Goal: Task Accomplishment & Management: Manage account settings

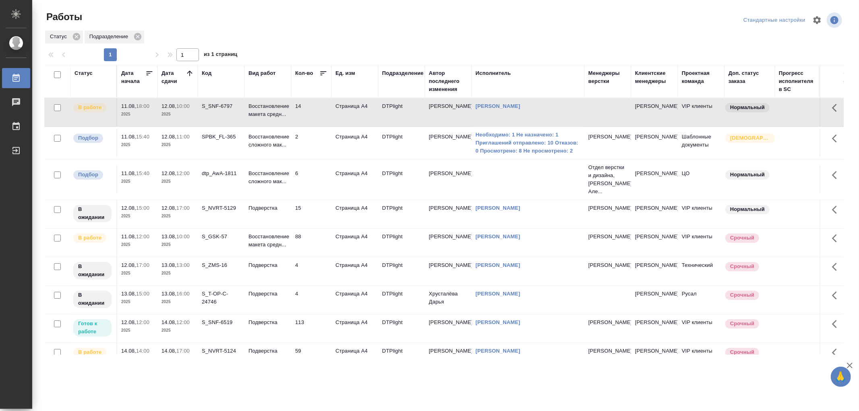
click at [279, 113] on p "Восстановление макета средн..." at bounding box center [267, 110] width 39 height 16
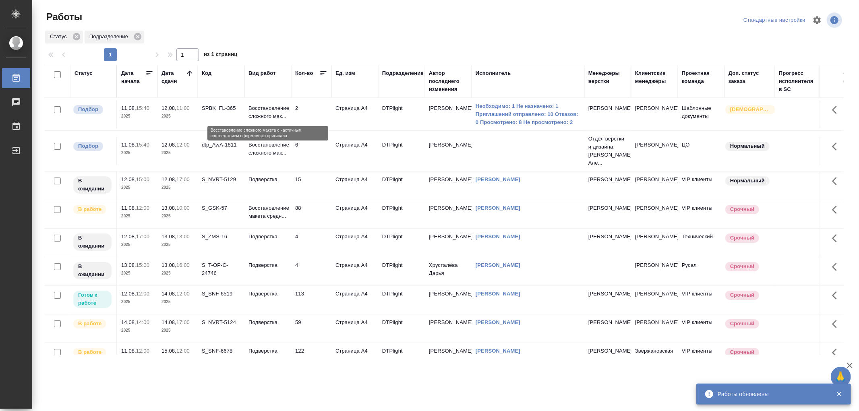
click at [265, 111] on p "Восстановление сложного мак..." at bounding box center [267, 112] width 39 height 16
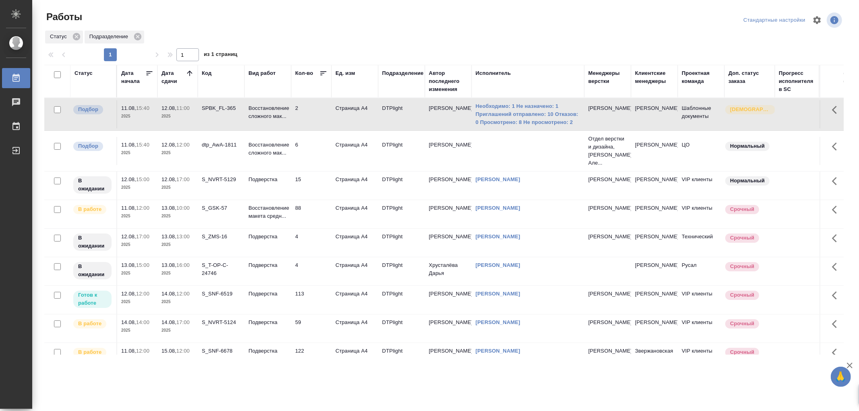
click at [287, 128] on td "Подверстка" at bounding box center [267, 114] width 47 height 28
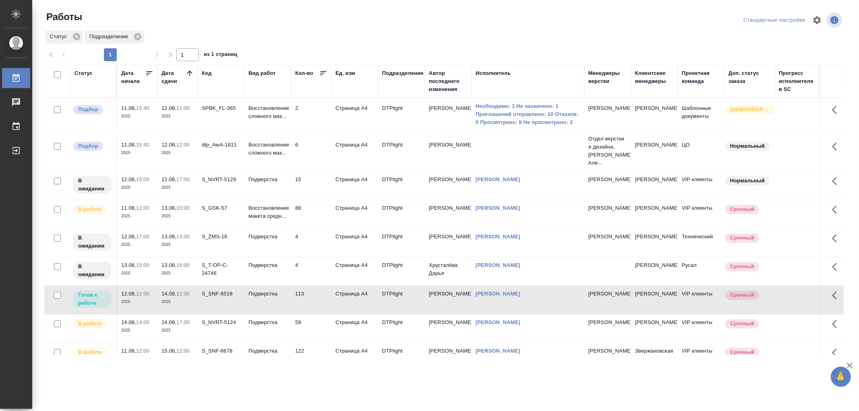
click at [286, 128] on td "Подверстка" at bounding box center [267, 114] width 47 height 28
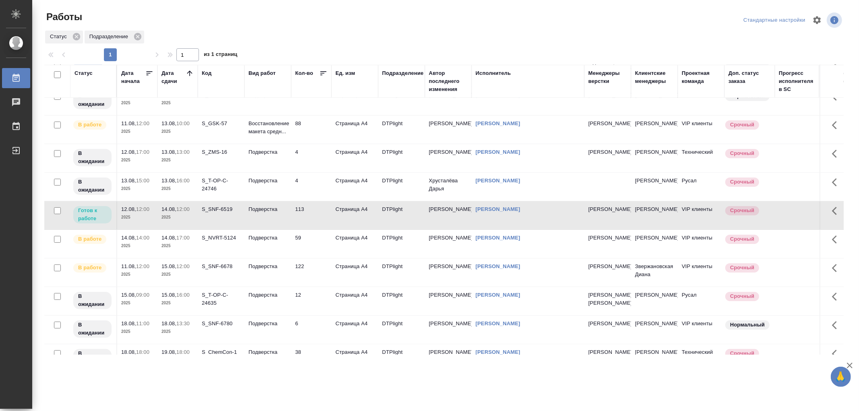
scroll to position [89, 0]
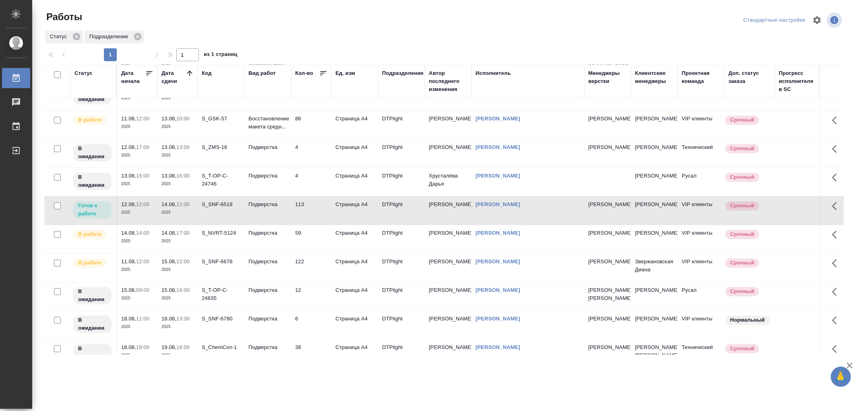
click at [271, 39] on td "Подверстка" at bounding box center [267, 25] width 47 height 28
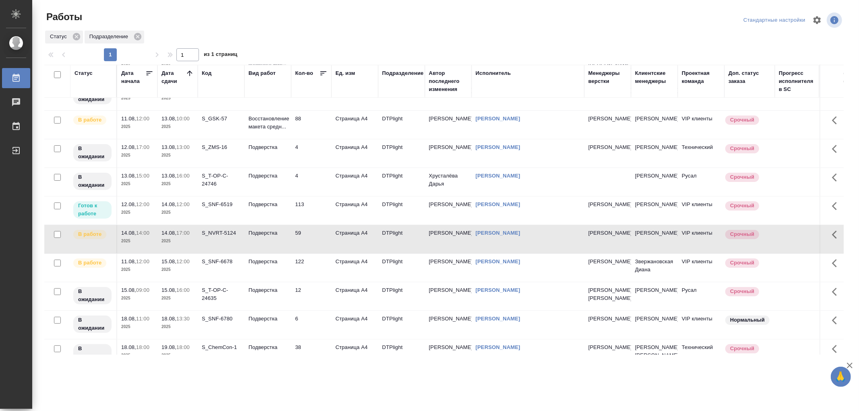
click at [271, 39] on td "Подверстка" at bounding box center [267, 25] width 47 height 28
click at [264, 39] on td "Подверстка" at bounding box center [267, 25] width 47 height 28
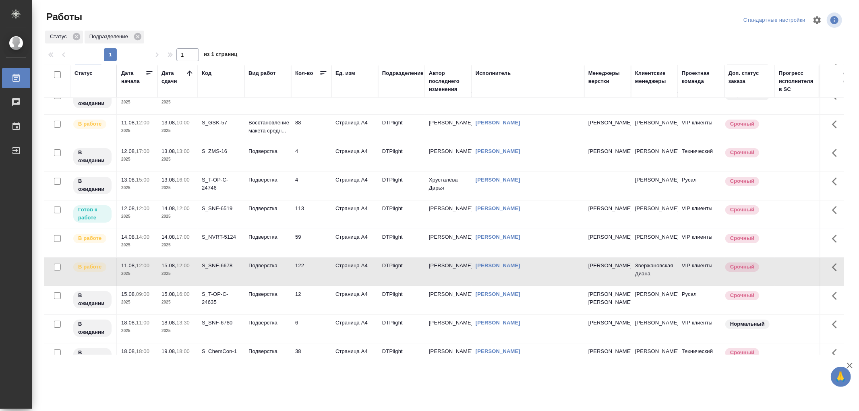
scroll to position [0, 0]
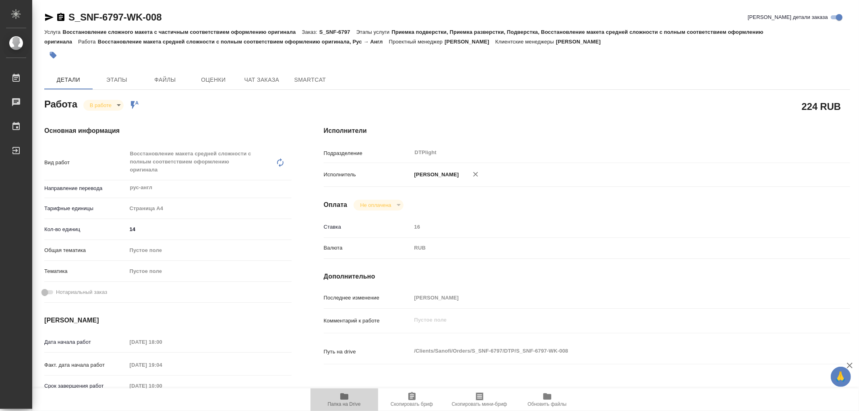
click at [344, 398] on icon "button" at bounding box center [344, 396] width 8 height 6
click at [108, 114] on div "Основная информация Вид работ Восстановление макета средней сложности с полным …" at bounding box center [167, 290] width 279 height 360
click at [106, 106] on body "🙏 .cls-1 fill:#fff; AWATERA Работы 0 Чаты График Выйти S_SNF-6797-WK-008 Кратко…" at bounding box center [429, 205] width 859 height 411
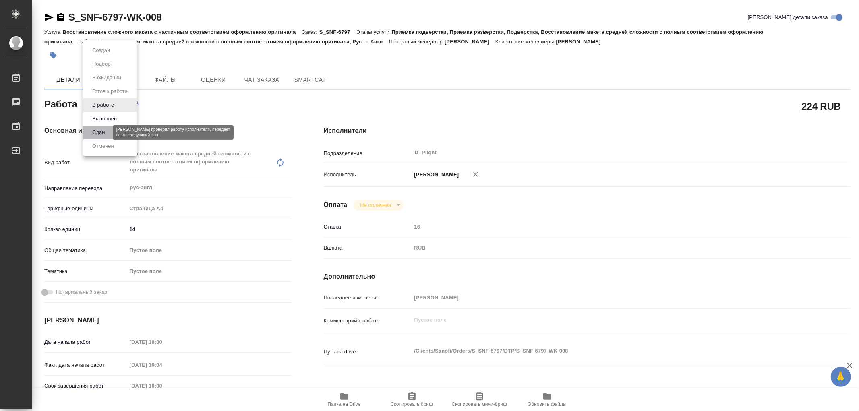
click at [103, 130] on button "Сдан" at bounding box center [98, 132] width 17 height 9
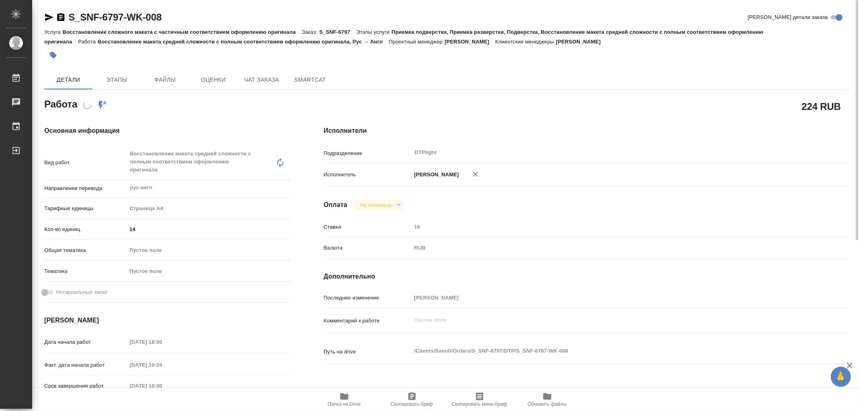
scroll to position [179, 0]
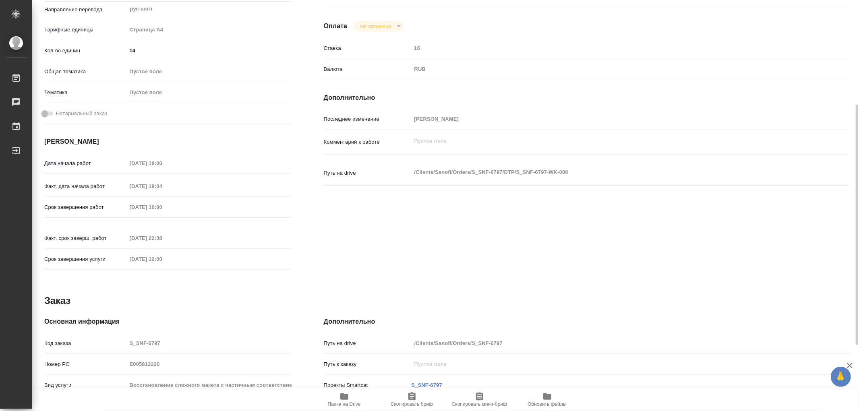
type textarea "x"
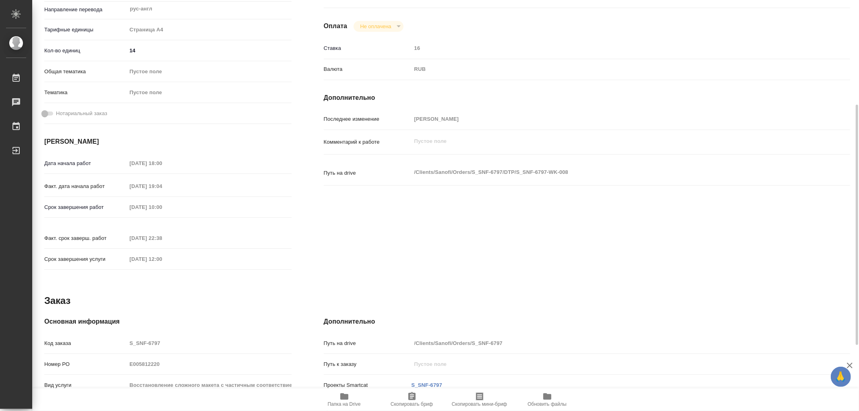
type textarea "x"
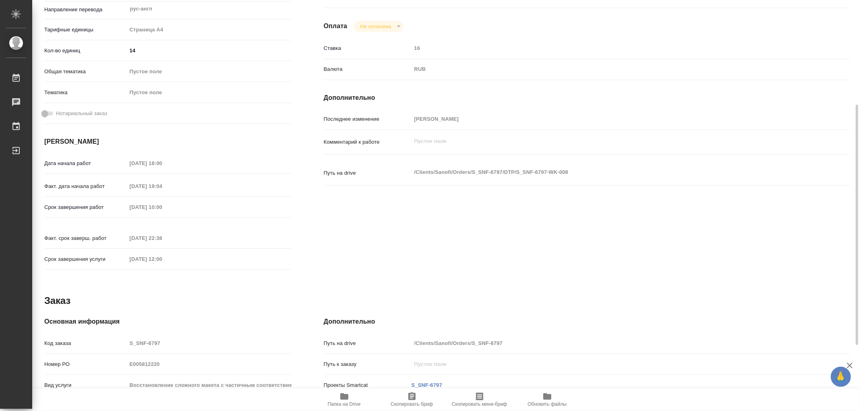
type textarea "x"
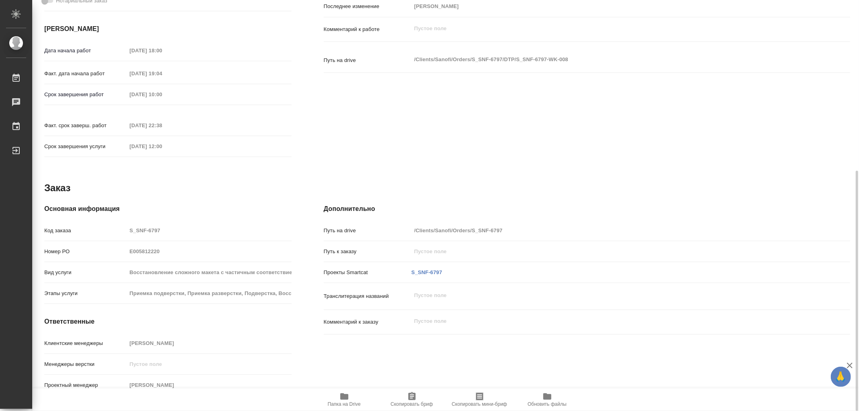
type textarea "x"
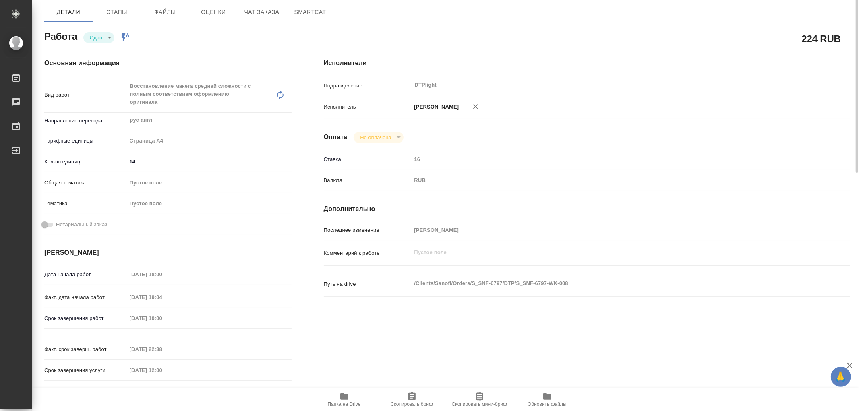
scroll to position [0, 0]
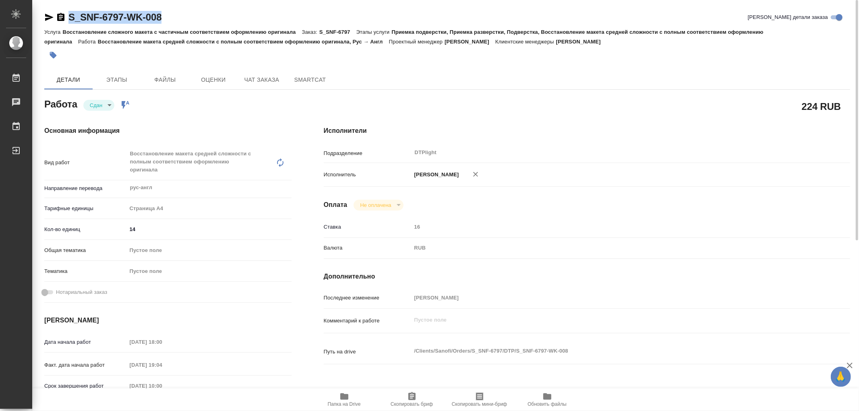
drag, startPoint x: 170, startPoint y: 14, endPoint x: 68, endPoint y: 17, distance: 102.7
click at [68, 17] on div "S_SNF-6797-WK-008 Кратко детали заказа" at bounding box center [446, 17] width 805 height 13
copy link "S_SNF-6797-WK-008"
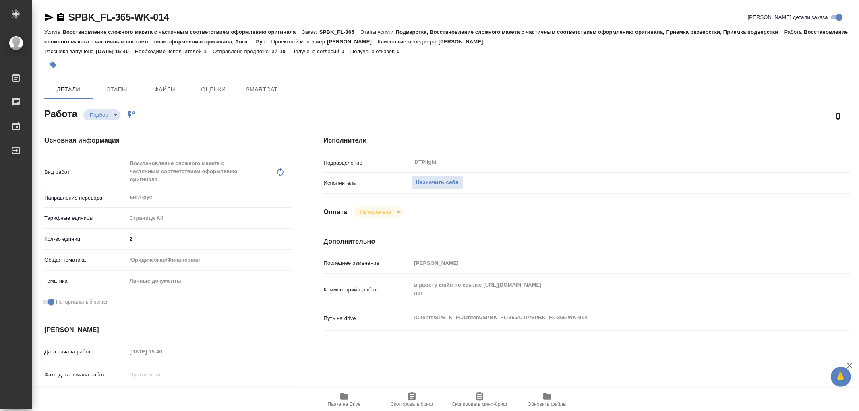
type textarea "x"
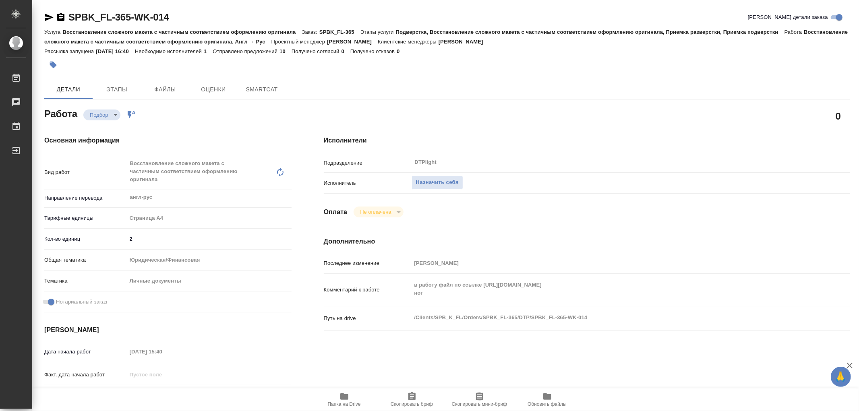
type textarea "x"
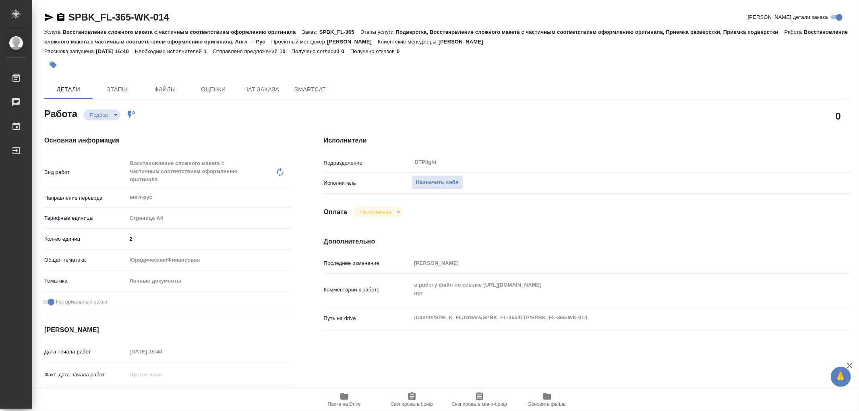
type textarea "x"
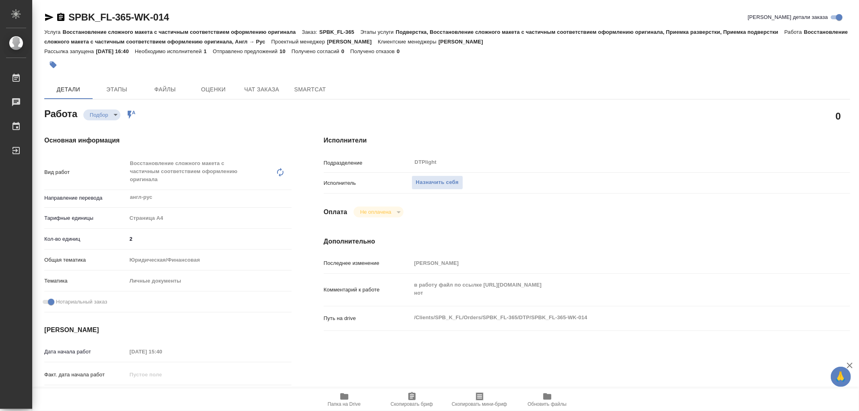
type textarea "x"
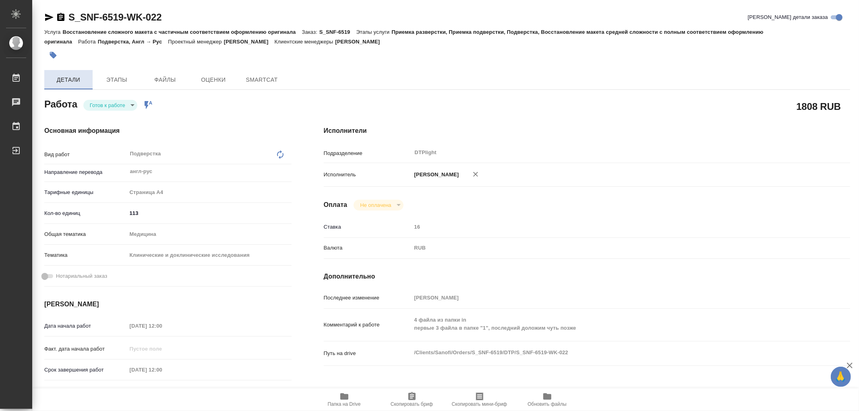
type textarea "x"
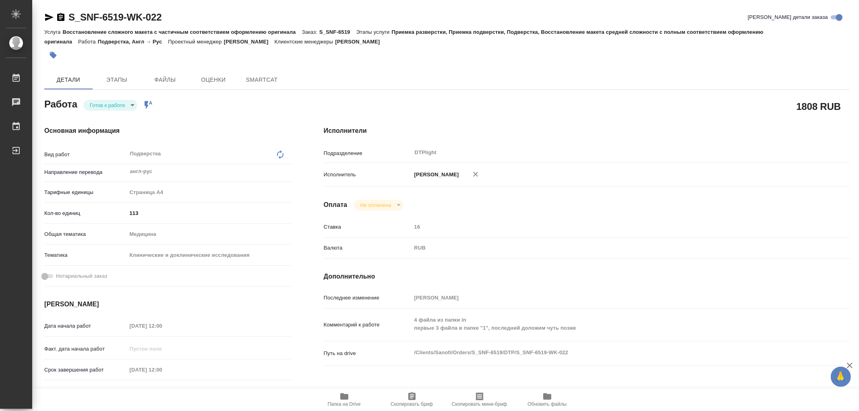
type textarea "x"
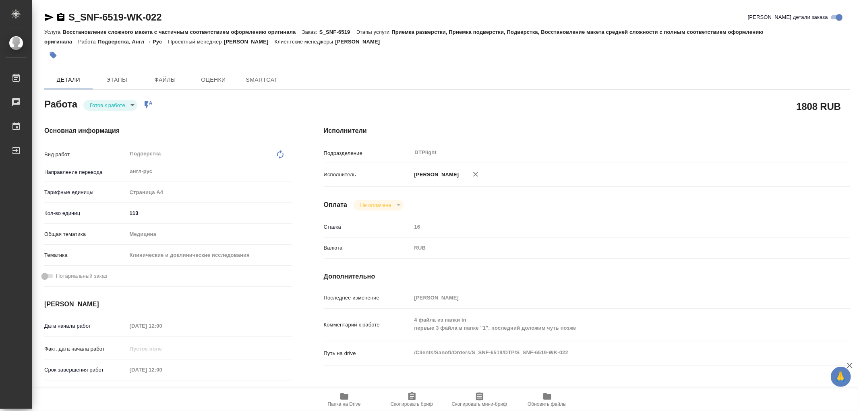
type textarea "x"
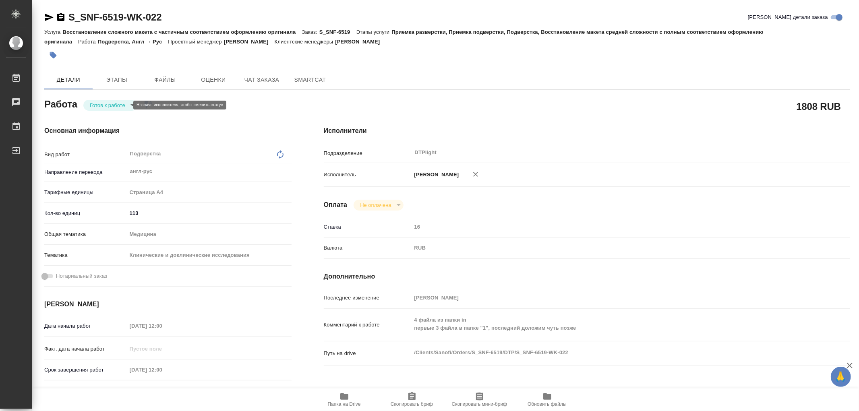
click at [97, 104] on body "🙏 .cls-1 fill:#fff; AWATERA Работы Чаты График Выйти S_SNF-6519-WK-022 Кратко д…" at bounding box center [429, 205] width 859 height 411
type textarea "x"
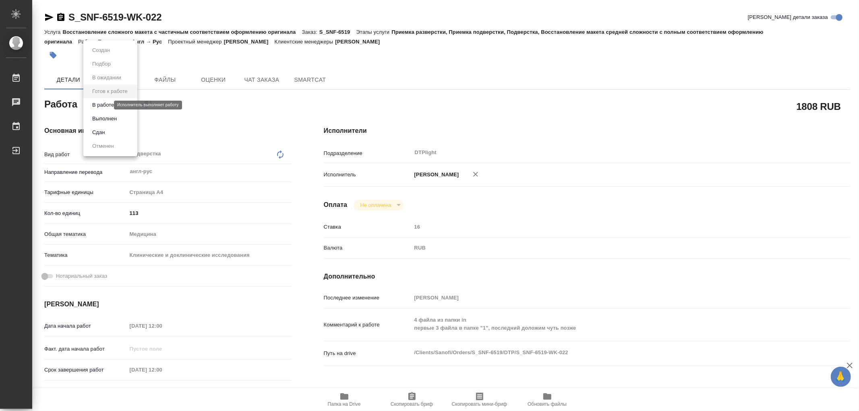
type textarea "x"
click at [102, 107] on button "В работе" at bounding box center [103, 105] width 27 height 9
type textarea "x"
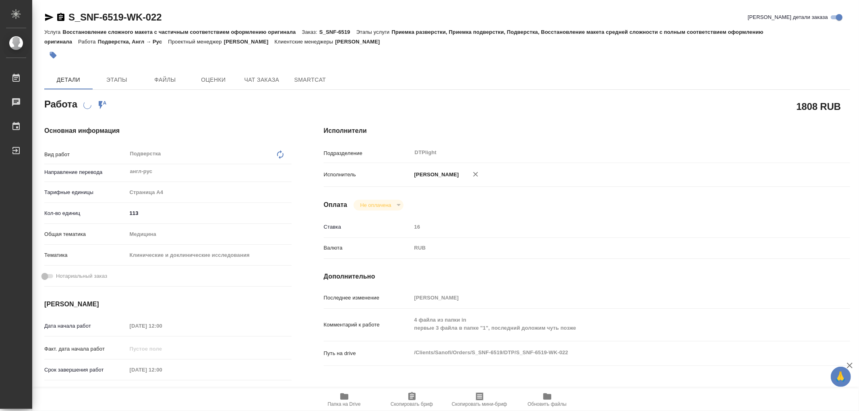
type textarea "x"
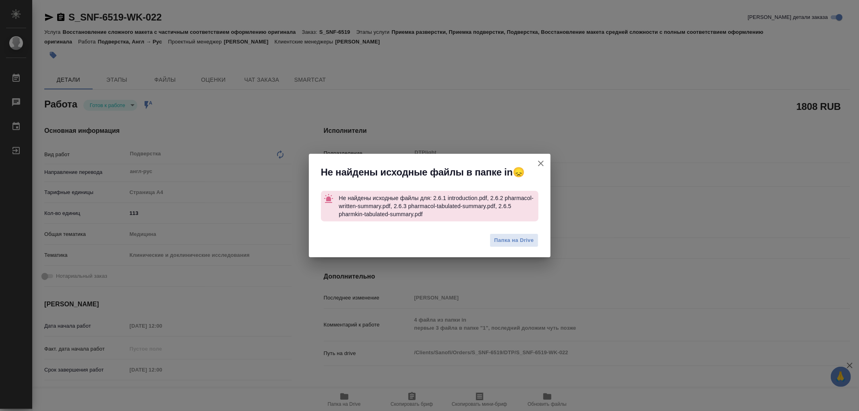
type textarea "x"
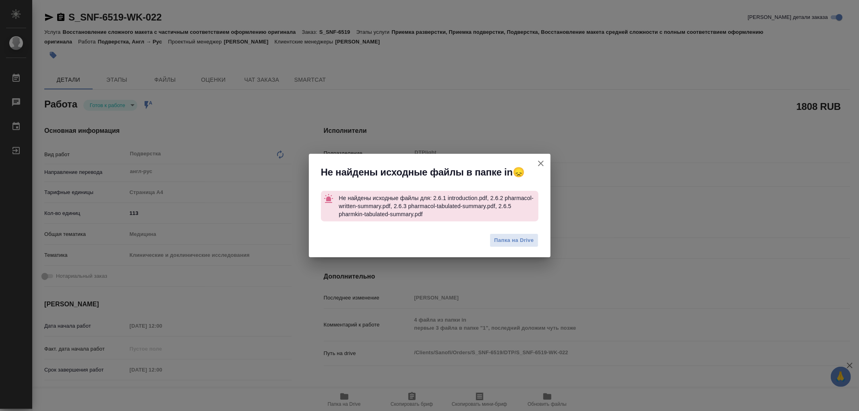
type textarea "x"
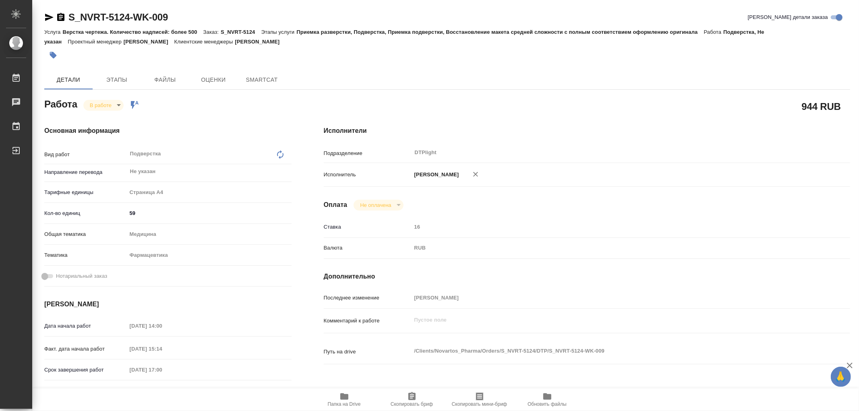
type textarea "x"
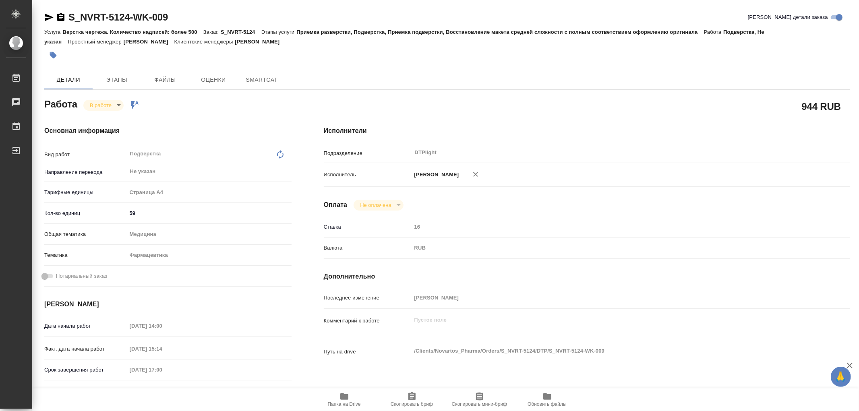
type textarea "x"
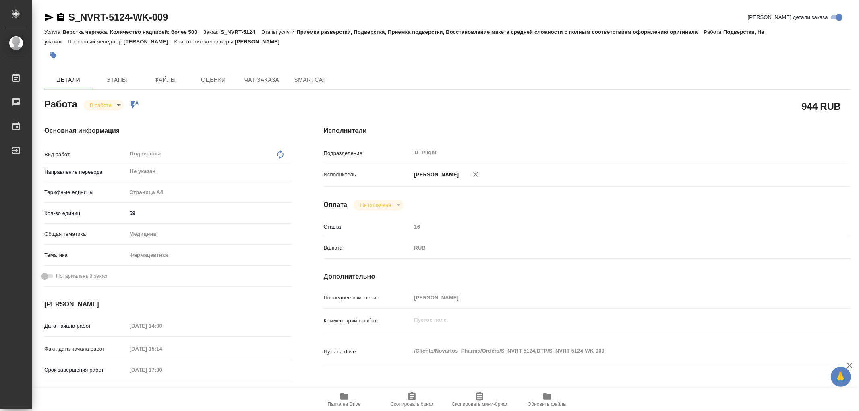
click at [348, 394] on icon "button" at bounding box center [344, 397] width 10 height 10
type textarea "x"
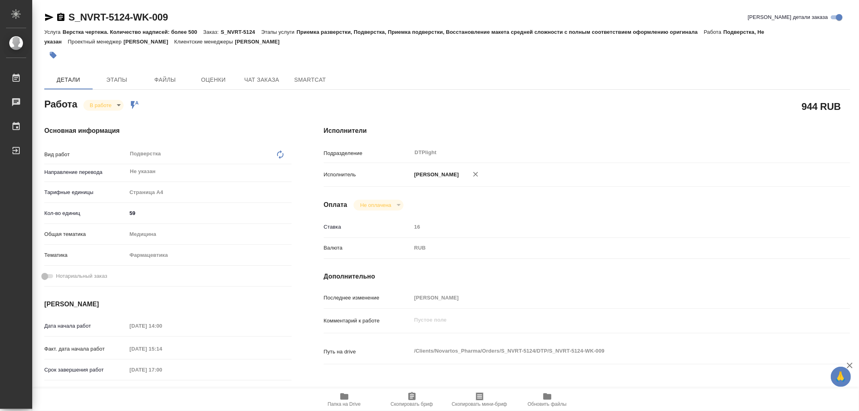
type textarea "x"
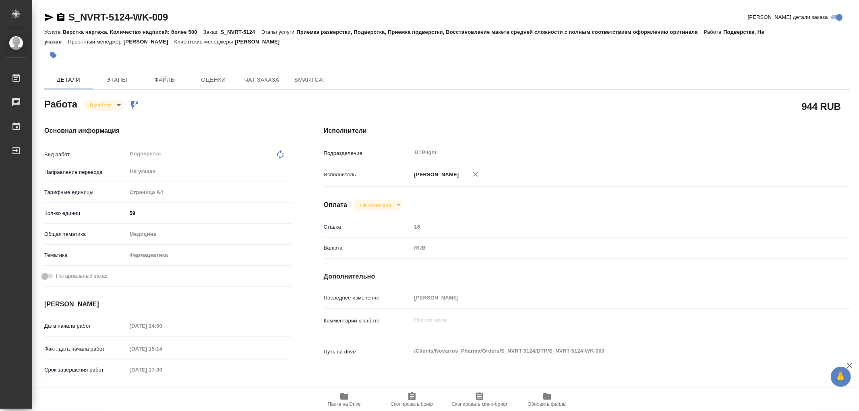
type textarea "x"
